Goal: Transaction & Acquisition: Purchase product/service

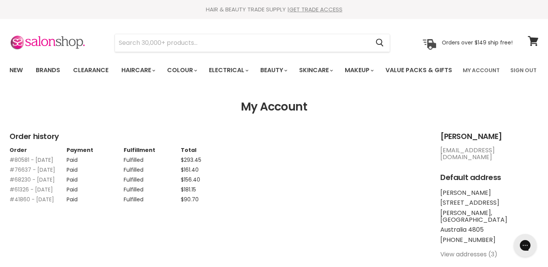
click at [23, 164] on link "#80581 - 06 Jun, 2025" at bounding box center [32, 160] width 44 height 8
click at [48, 174] on link "#76637 - 20 Feb, 2025" at bounding box center [33, 170] width 46 height 8
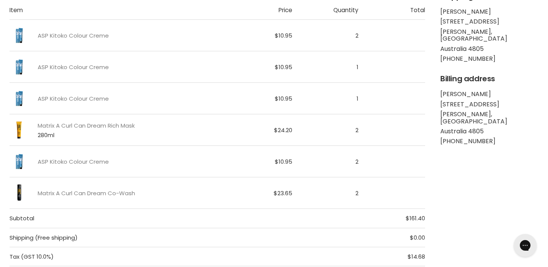
scroll to position [141, 0]
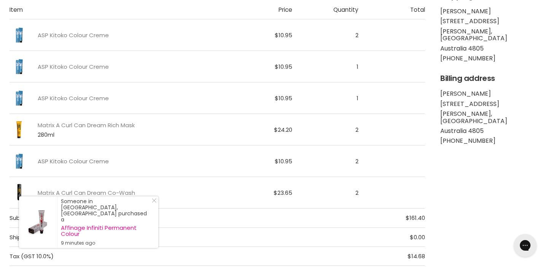
click at [95, 165] on link "ASP Kitoko Colour Creme" at bounding box center [73, 161] width 71 height 6
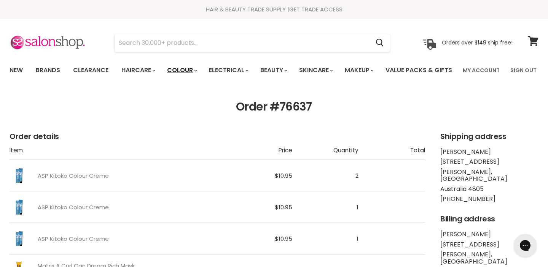
scroll to position [0, 0]
click at [102, 68] on link "Clearance" at bounding box center [90, 70] width 47 height 16
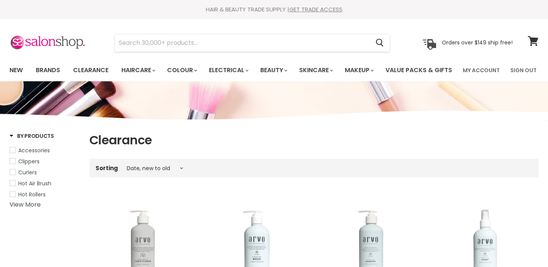
select select "created-descending"
click at [167, 44] on input "Search" at bounding box center [242, 42] width 254 height 17
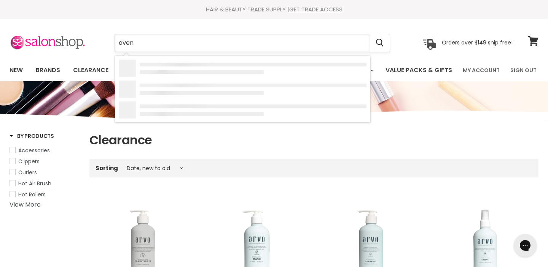
type input "avene"
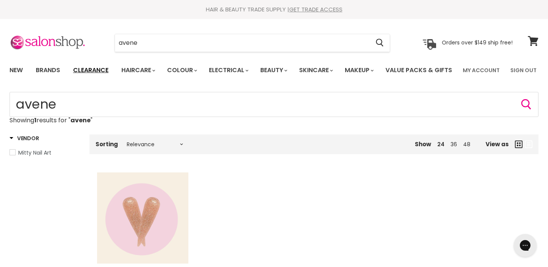
click at [97, 68] on link "Clearance" at bounding box center [90, 70] width 47 height 16
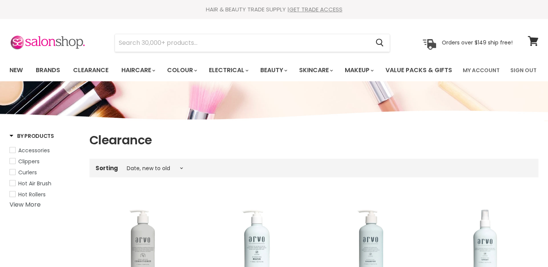
select select "created-descending"
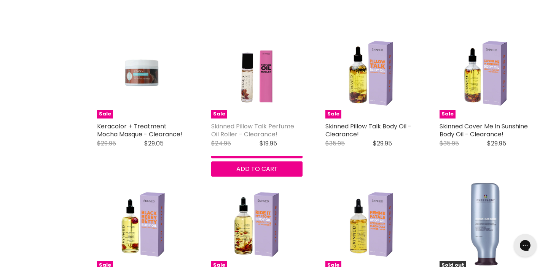
scroll to position [1555, 0]
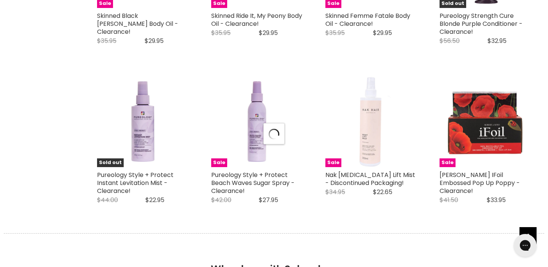
select select "created-descending"
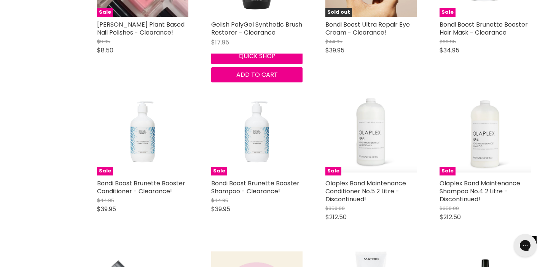
scroll to position [3296, 0]
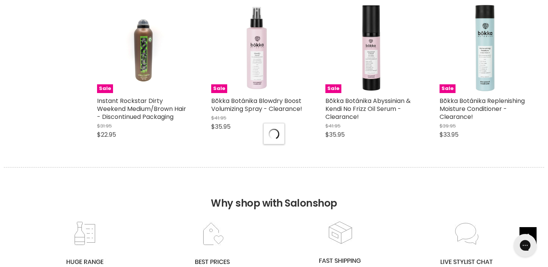
select select "created-descending"
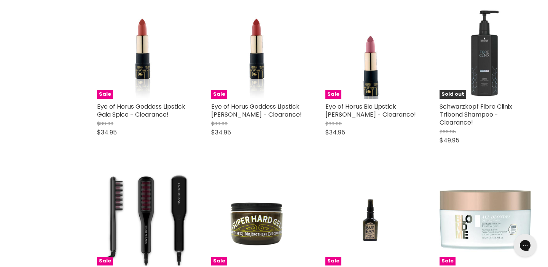
scroll to position [5697, 0]
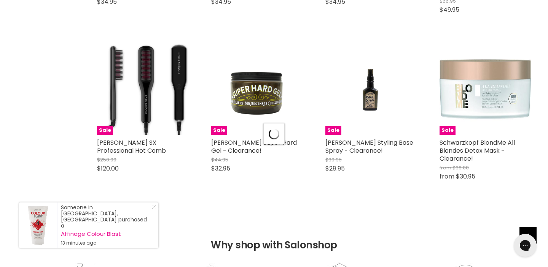
select select "created-descending"
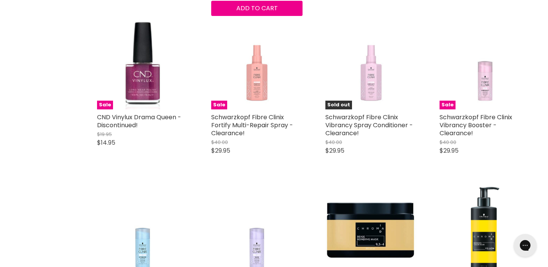
scroll to position [7021, 0]
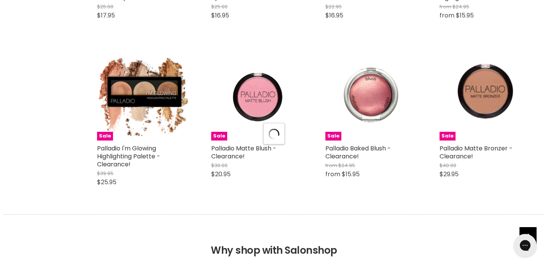
select select "created-descending"
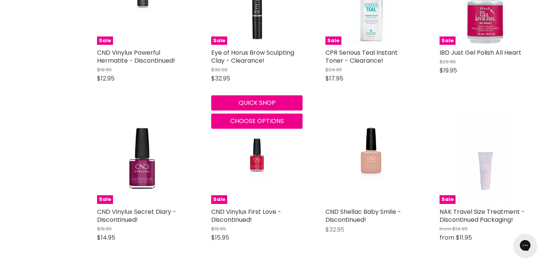
scroll to position [9072, 0]
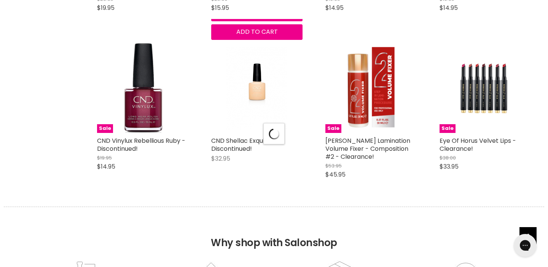
select select "created-descending"
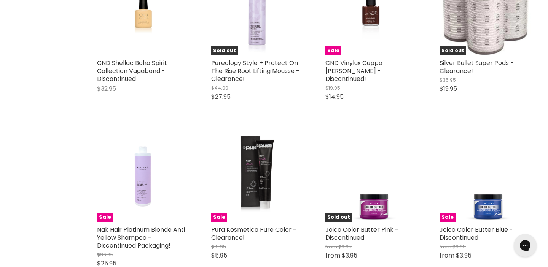
scroll to position [11160, 0]
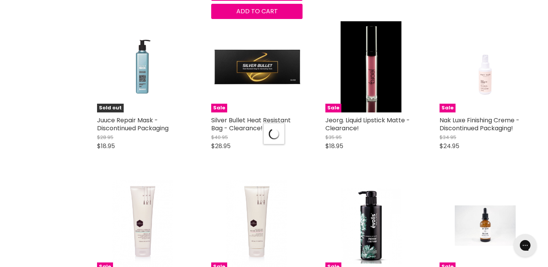
scroll to position [11595, 0]
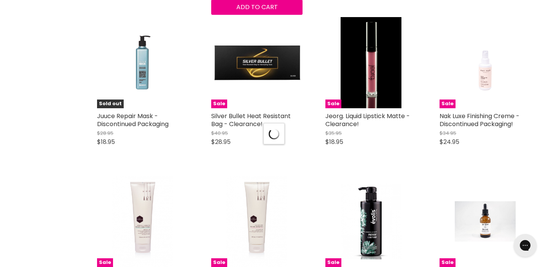
select select "created-descending"
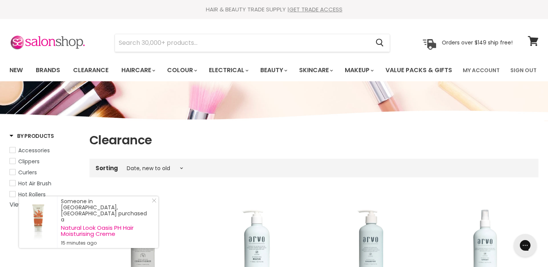
scroll to position [0, 0]
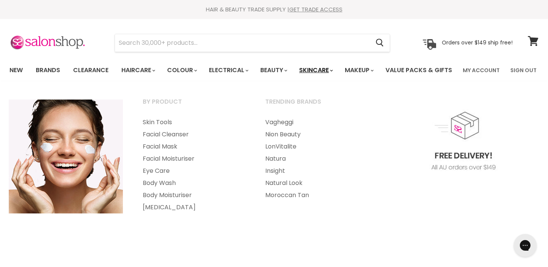
click at [327, 68] on link "Skincare" at bounding box center [315, 70] width 44 height 16
click at [172, 141] on link "Facial Cleanser" at bounding box center [193, 135] width 121 height 12
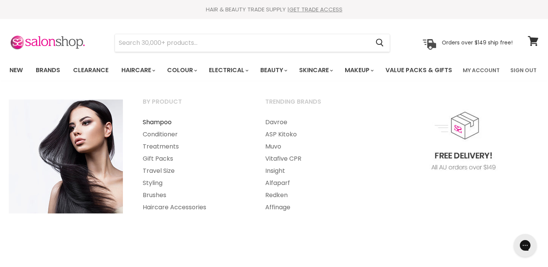
click at [156, 129] on link "Shampoo" at bounding box center [193, 122] width 121 height 12
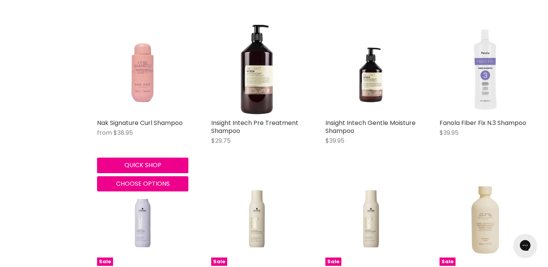
scroll to position [946, 0]
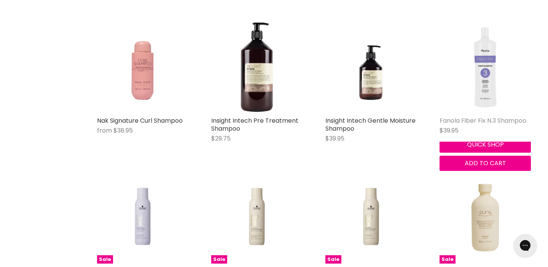
click at [478, 125] on link "Fanola Fiber Fix N.3 Shampoo" at bounding box center [482, 120] width 87 height 9
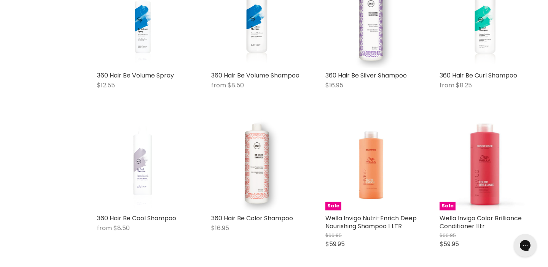
scroll to position [2892, 0]
click at [148, 178] on img "Main content" at bounding box center [142, 164] width 61 height 91
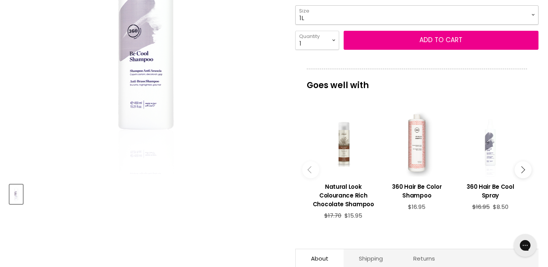
select select "1L"
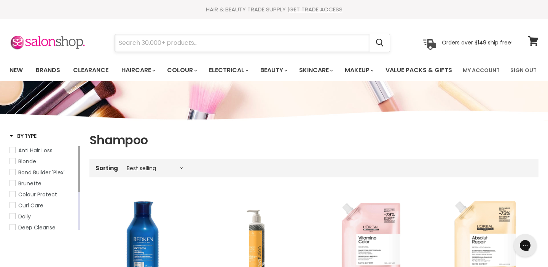
click at [170, 44] on input "Search" at bounding box center [242, 42] width 254 height 17
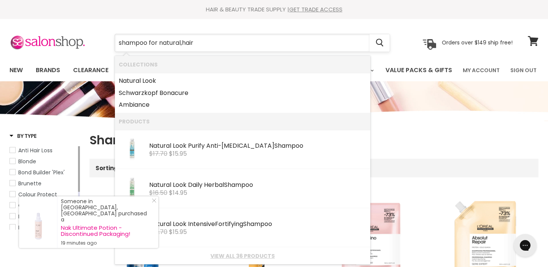
type input "shampoo for natural,hair"
click at [380, 43] on button "Search" at bounding box center [379, 42] width 20 height 17
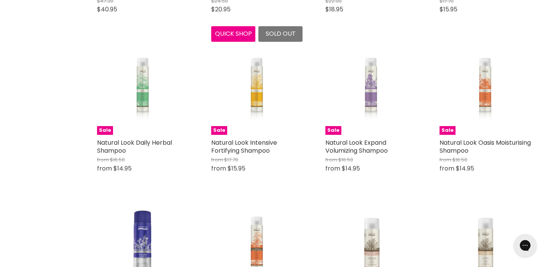
scroll to position [607, 0]
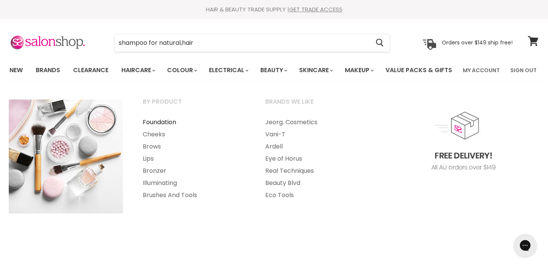
click at [168, 129] on link "Foundation" at bounding box center [193, 122] width 121 height 12
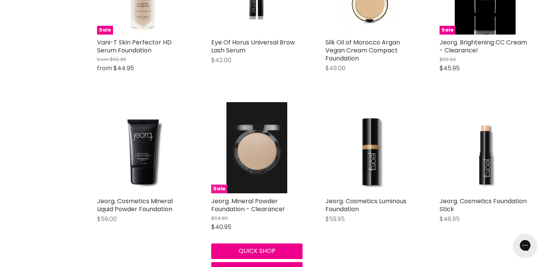
scroll to position [873, 0]
click at [241, 194] on img "Main content" at bounding box center [256, 148] width 61 height 91
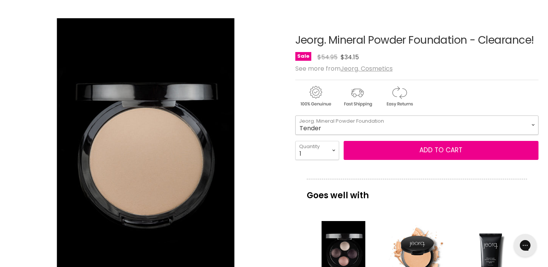
select select "Tender"
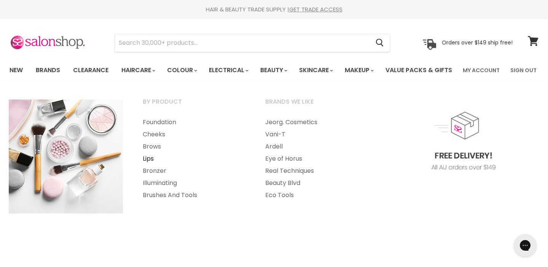
click at [148, 165] on link "Lips" at bounding box center [193, 159] width 121 height 12
click at [155, 153] on link "Brows" at bounding box center [193, 147] width 121 height 12
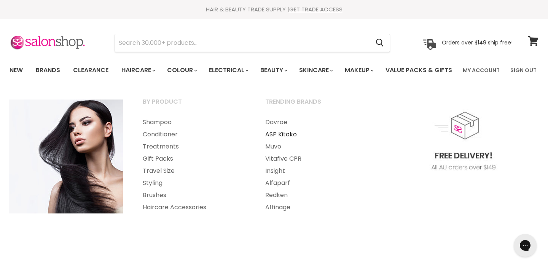
click at [275, 141] on link "ASP Kitoko" at bounding box center [316, 135] width 121 height 12
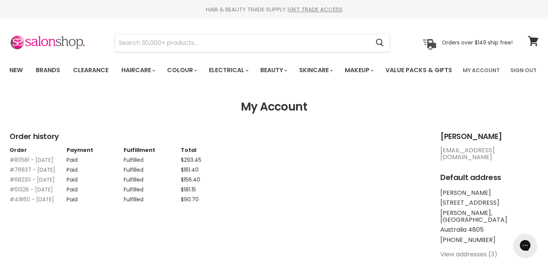
click at [37, 174] on link "#76637 - 20 Feb, 2025" at bounding box center [33, 170] width 46 height 8
click at [35, 164] on link "#80581 - 06 Jun, 2025" at bounding box center [32, 160] width 44 height 8
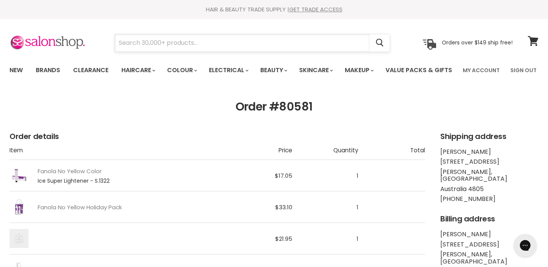
click at [125, 43] on input "Search" at bounding box center [242, 42] width 254 height 17
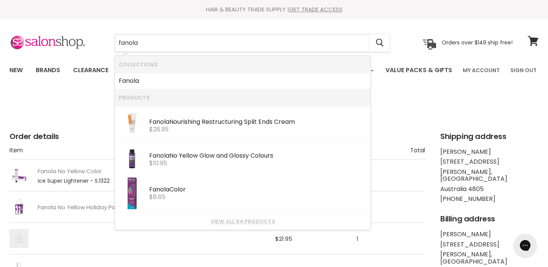
type input "canola"
drag, startPoint x: 119, startPoint y: 60, endPoint x: 158, endPoint y: 190, distance: 135.6
click at [158, 190] on b "Fanola" at bounding box center [159, 189] width 20 height 9
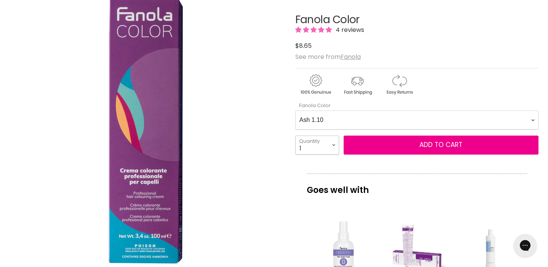
select select "10+"
type input "10"
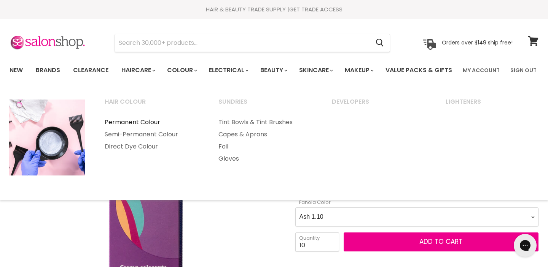
click at [129, 129] on link "Permanent Colour" at bounding box center [151, 122] width 112 height 12
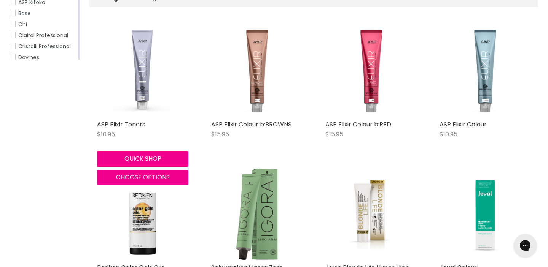
scroll to position [180, 0]
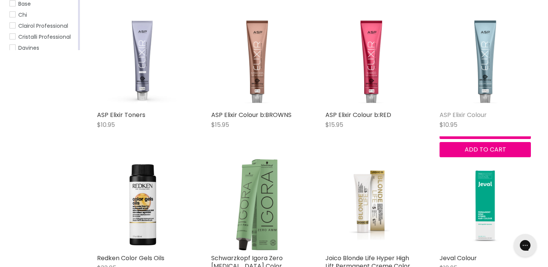
click at [461, 119] on link "ASP Elixir Colour" at bounding box center [462, 115] width 47 height 9
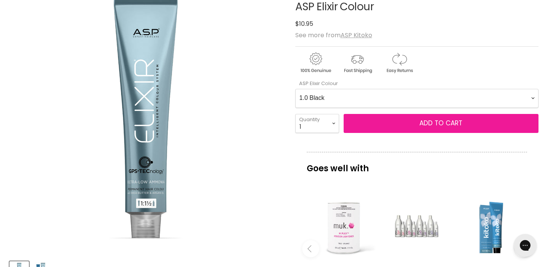
scroll to position [110, 0]
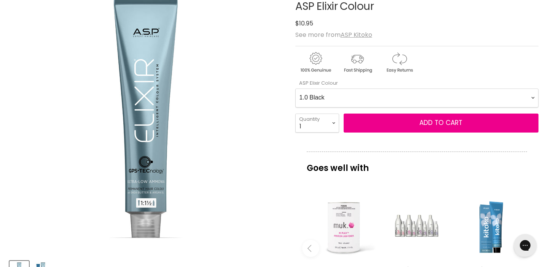
select Colour-0-0 "8.01 Natural Light Ash Blonde"
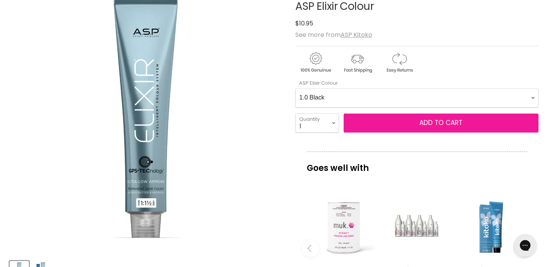
click at [453, 127] on span "Add to cart" at bounding box center [440, 122] width 43 height 9
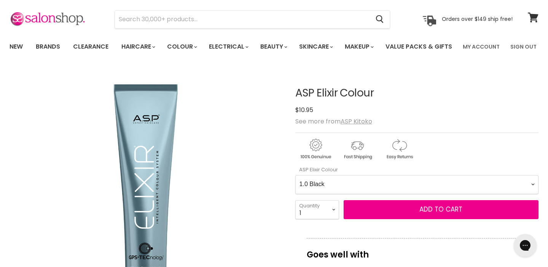
scroll to position [0, 0]
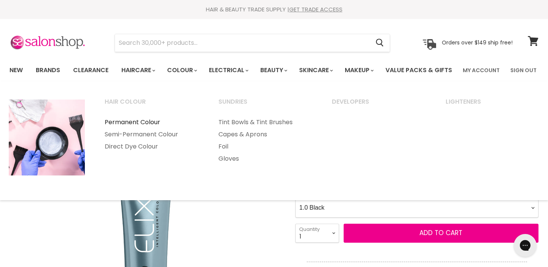
click at [150, 129] on link "Permanent Colour" at bounding box center [151, 122] width 112 height 12
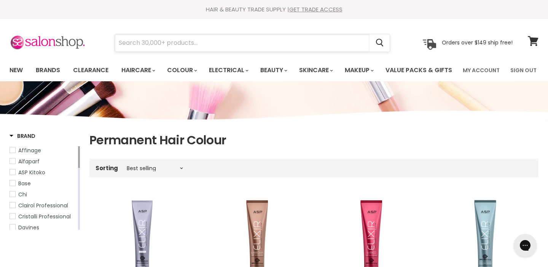
click at [138, 41] on input "Search" at bounding box center [242, 42] width 254 height 17
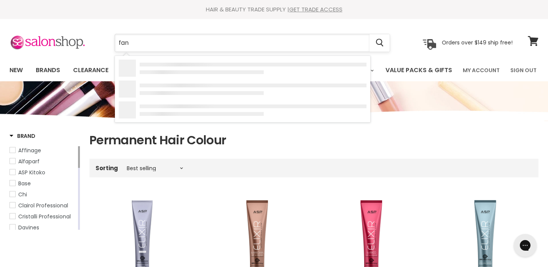
type input "fano"
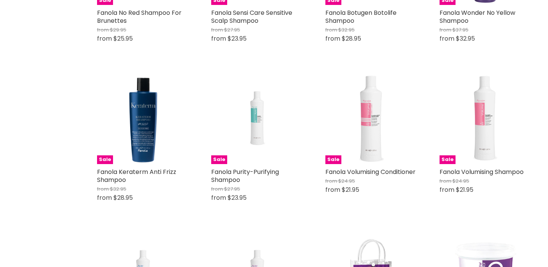
scroll to position [416, 0]
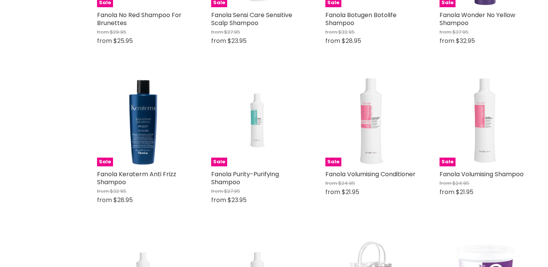
type input "fanola*"
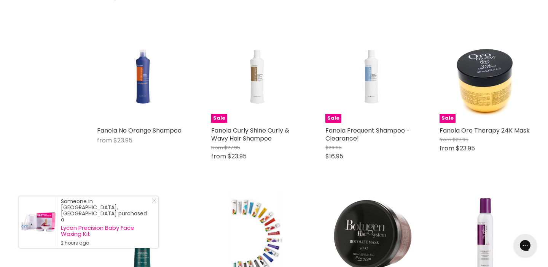
scroll to position [778, 0]
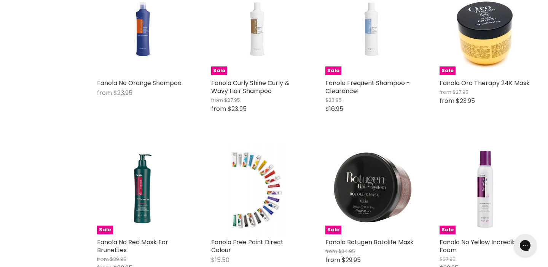
scroll to position [824, 0]
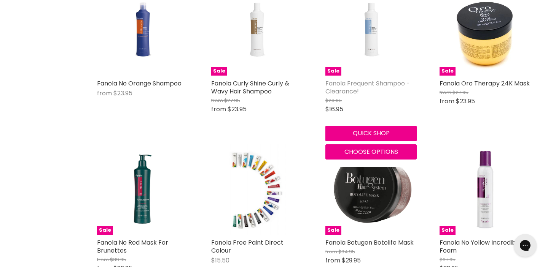
click at [351, 96] on link "Fanola Frequent Shampoo - Clearance!" at bounding box center [367, 87] width 84 height 17
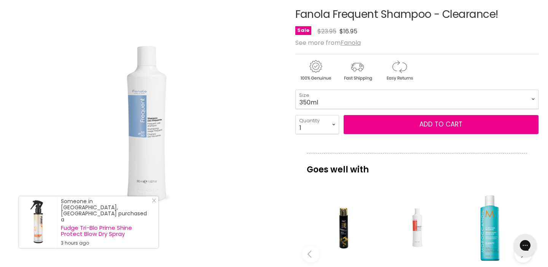
scroll to position [101, 0]
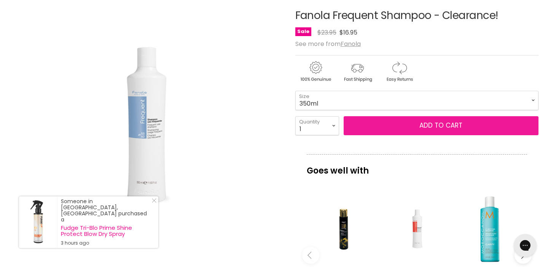
click at [402, 135] on button "Add to cart" at bounding box center [440, 125] width 195 height 19
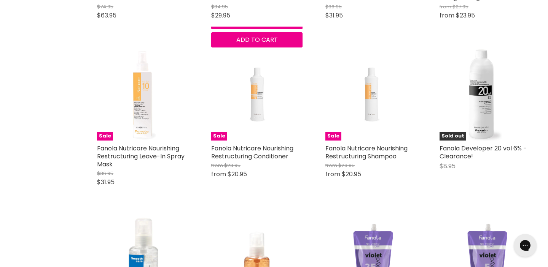
scroll to position [1722, 0]
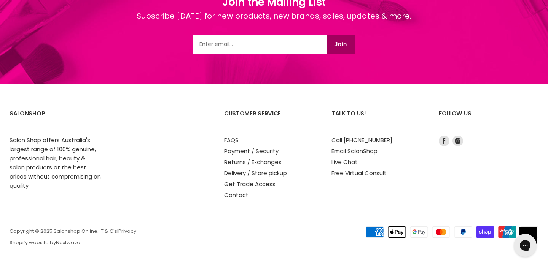
scroll to position [2612, 0]
click at [271, 174] on link "Delivery / Store pickup" at bounding box center [255, 173] width 63 height 8
